Goal: Information Seeking & Learning: Learn about a topic

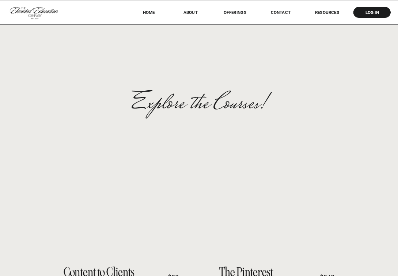
scroll to position [434, 0]
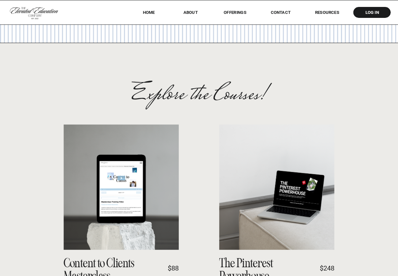
click at [326, 12] on nav "RESOURCES" at bounding box center [327, 12] width 42 height 5
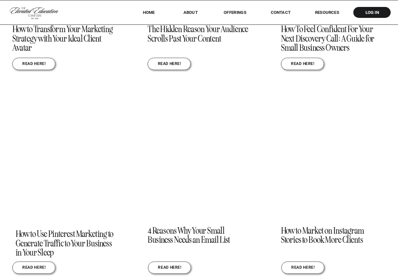
scroll to position [1279, 0]
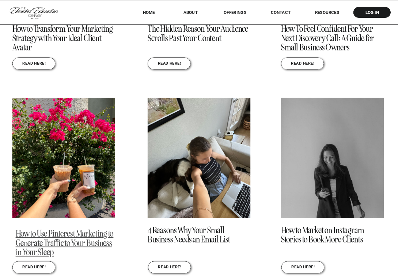
click at [68, 245] on link "How to Use Pinterest Marketing to Generate Traffic to Your Business in Your Sle…" at bounding box center [65, 243] width 98 height 30
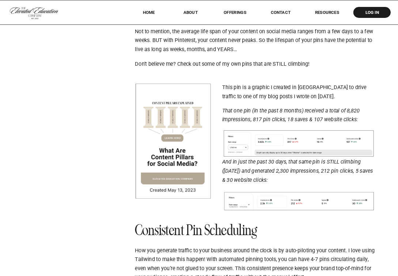
scroll to position [952, 0]
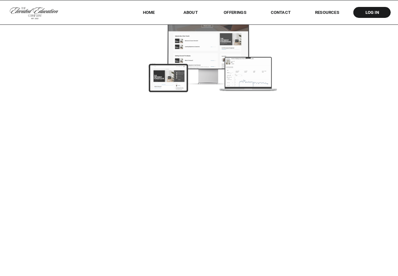
scroll to position [1696, 0]
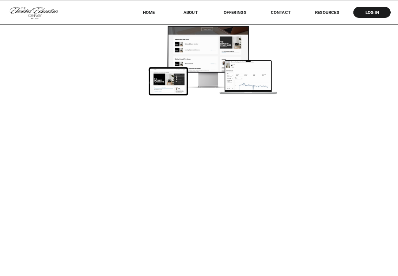
click at [283, 11] on nav "Contact" at bounding box center [280, 12] width 29 height 5
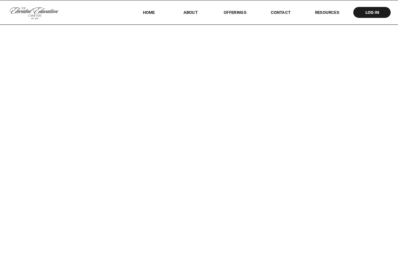
scroll to position [567, 0]
click at [241, 11] on nav "offerings" at bounding box center [234, 12] width 41 height 5
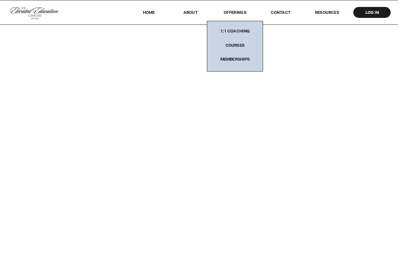
click at [238, 30] on nav "1:1 coaching" at bounding box center [234, 32] width 41 height 9
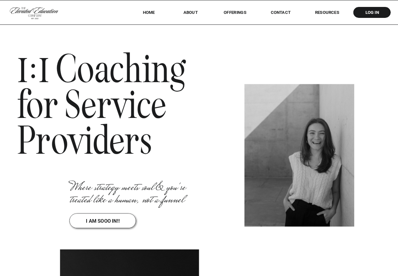
click at [233, 18] on div at bounding box center [199, 12] width 398 height 24
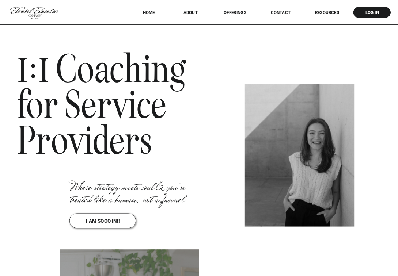
click at [234, 15] on nav "offerings" at bounding box center [234, 12] width 41 height 5
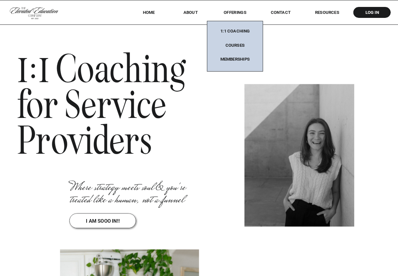
click at [235, 42] on div at bounding box center [235, 46] width 56 height 51
click at [236, 46] on nav "Courses" at bounding box center [234, 47] width 41 height 9
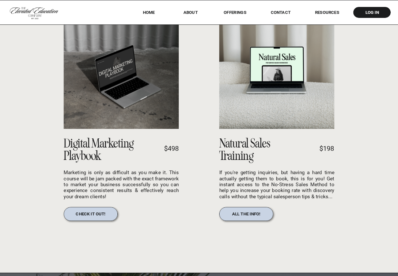
scroll to position [810, 0]
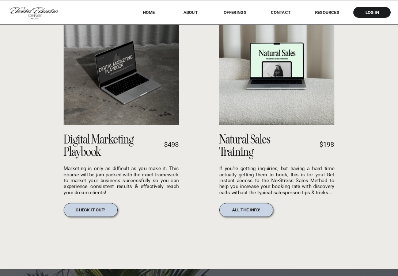
click at [253, 208] on nav "all the info!" at bounding box center [245, 209] width 39 height 5
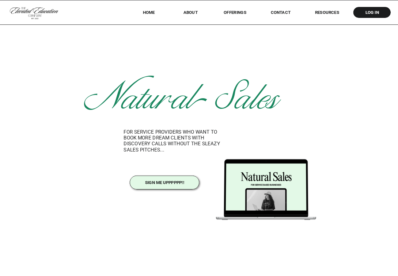
click at [232, 11] on nav "offerings" at bounding box center [234, 12] width 41 height 5
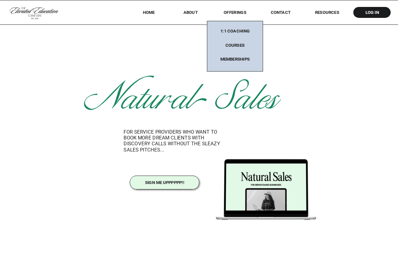
click at [237, 60] on nav "Memberships" at bounding box center [234, 59] width 41 height 5
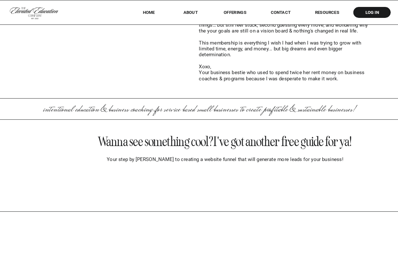
scroll to position [5466, 0]
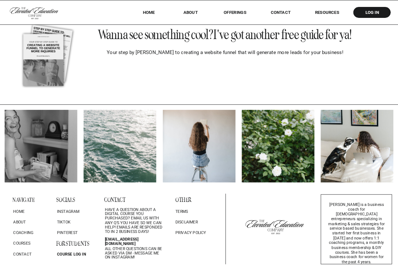
click at [329, 12] on nav "RESOURCES" at bounding box center [327, 12] width 42 height 5
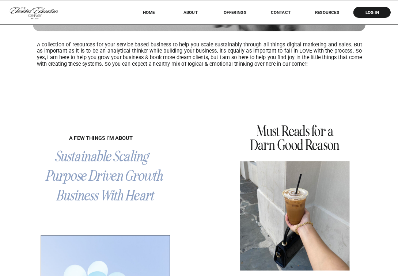
scroll to position [131, 0]
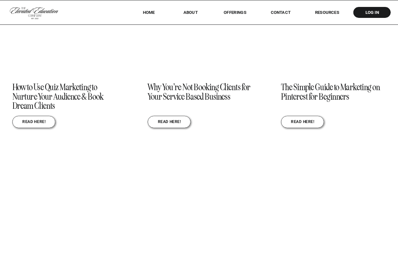
scroll to position [813, 0]
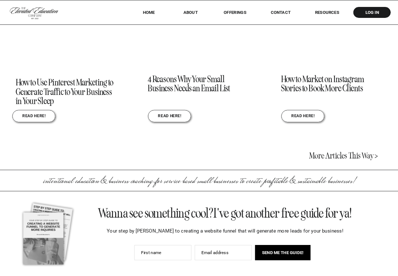
scroll to position [1430, 0]
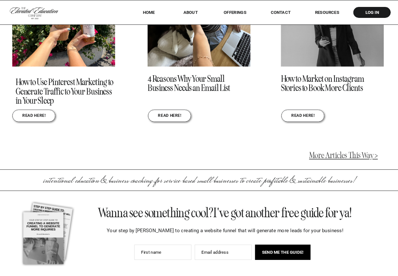
click at [342, 159] on link "More Articles This Way >" at bounding box center [343, 156] width 69 height 10
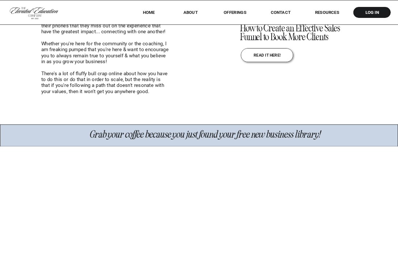
scroll to position [607, 0]
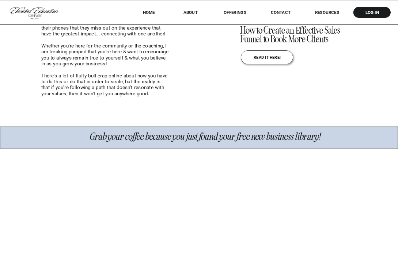
scroll to position [597, 0]
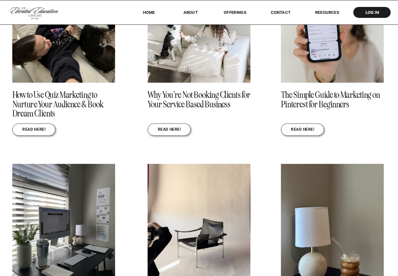
scroll to position [802, 0]
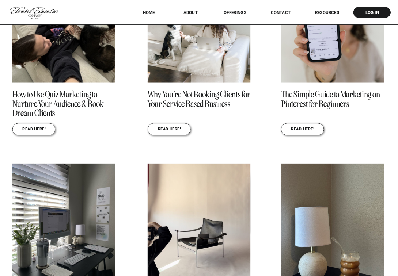
click at [193, 11] on nav "About" at bounding box center [190, 12] width 23 height 5
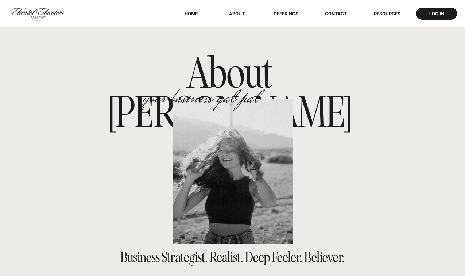
click at [382, 15] on nav "RESOURCES" at bounding box center [387, 13] width 47 height 5
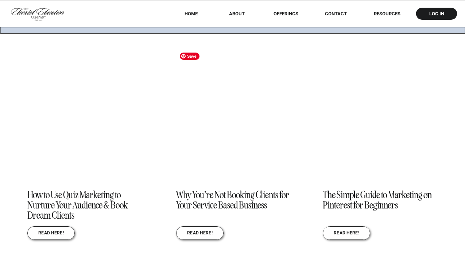
scroll to position [806, 0]
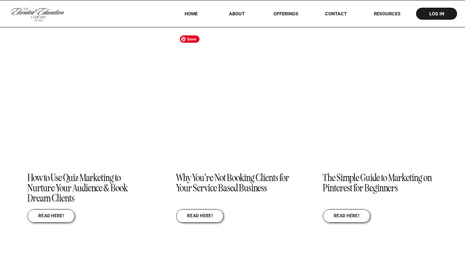
scroll to position [812, 0]
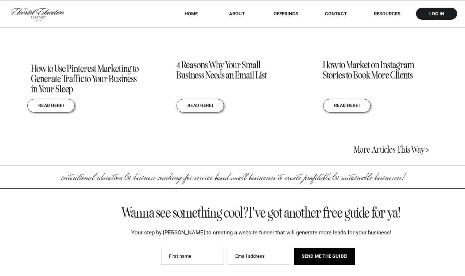
scroll to position [1606, 0]
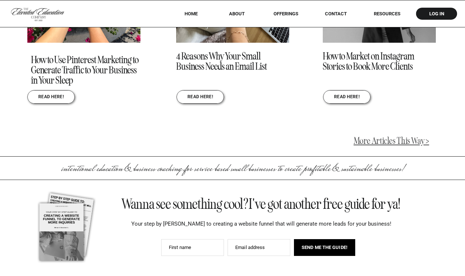
click at [407, 141] on link "More Articles This Way >" at bounding box center [392, 140] width 76 height 11
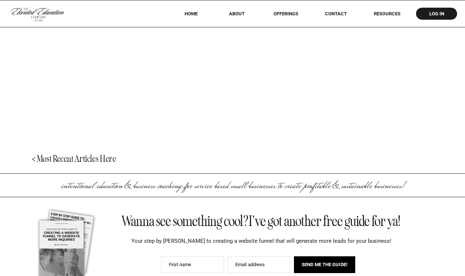
scroll to position [1599, 0]
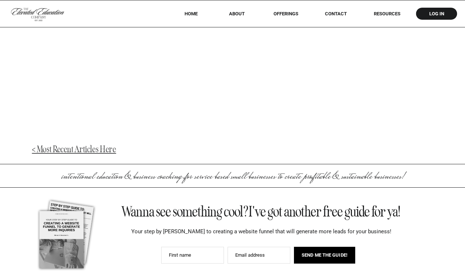
click at [87, 148] on link "< Most Recent Articles Here" at bounding box center [74, 149] width 84 height 11
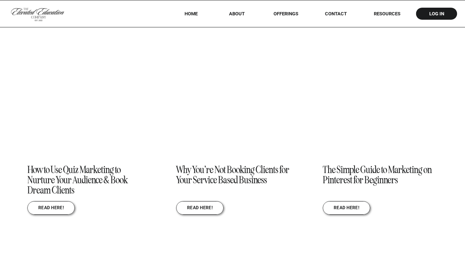
scroll to position [828, 0]
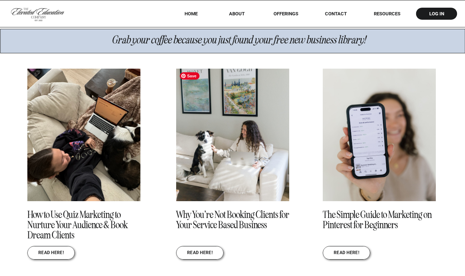
scroll to position [770, 0]
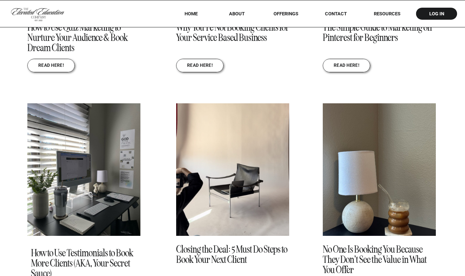
scroll to position [886, 0]
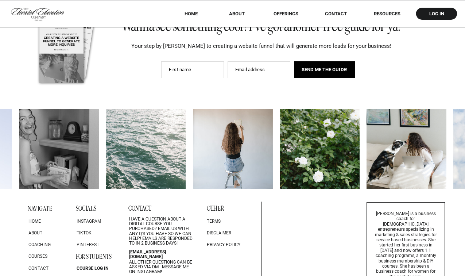
scroll to position [1800, 0]
